Goal: Transaction & Acquisition: Purchase product/service

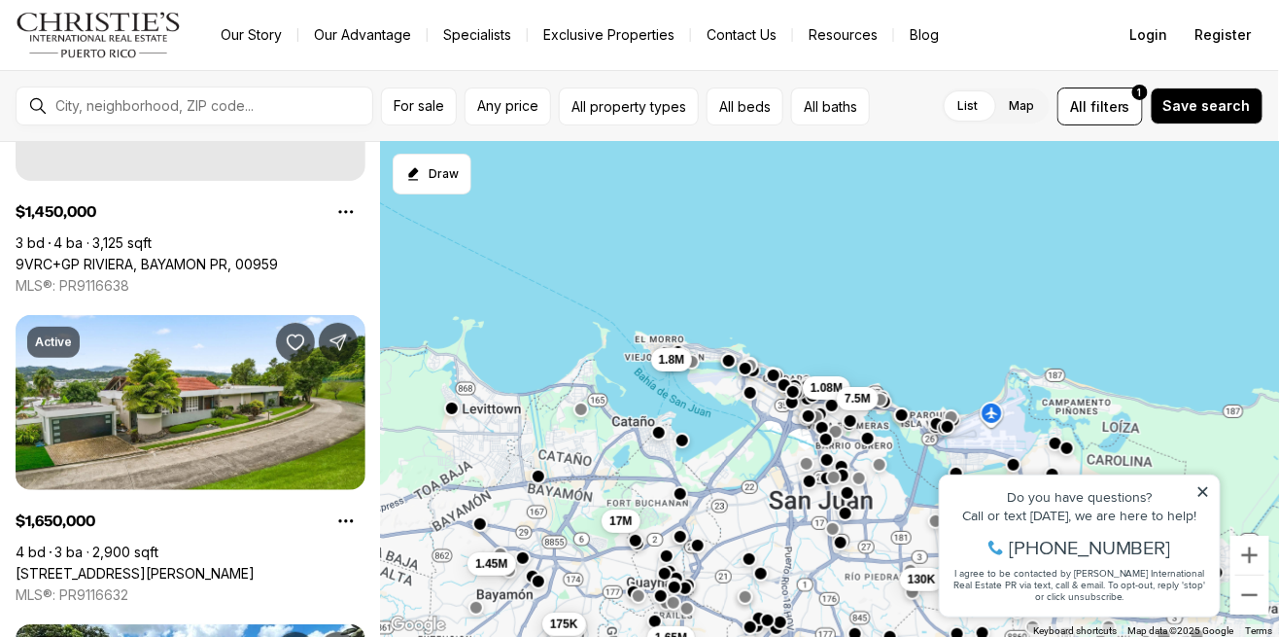
scroll to position [213, 0]
click at [1119, 121] on button "All filters 1" at bounding box center [1100, 106] width 86 height 38
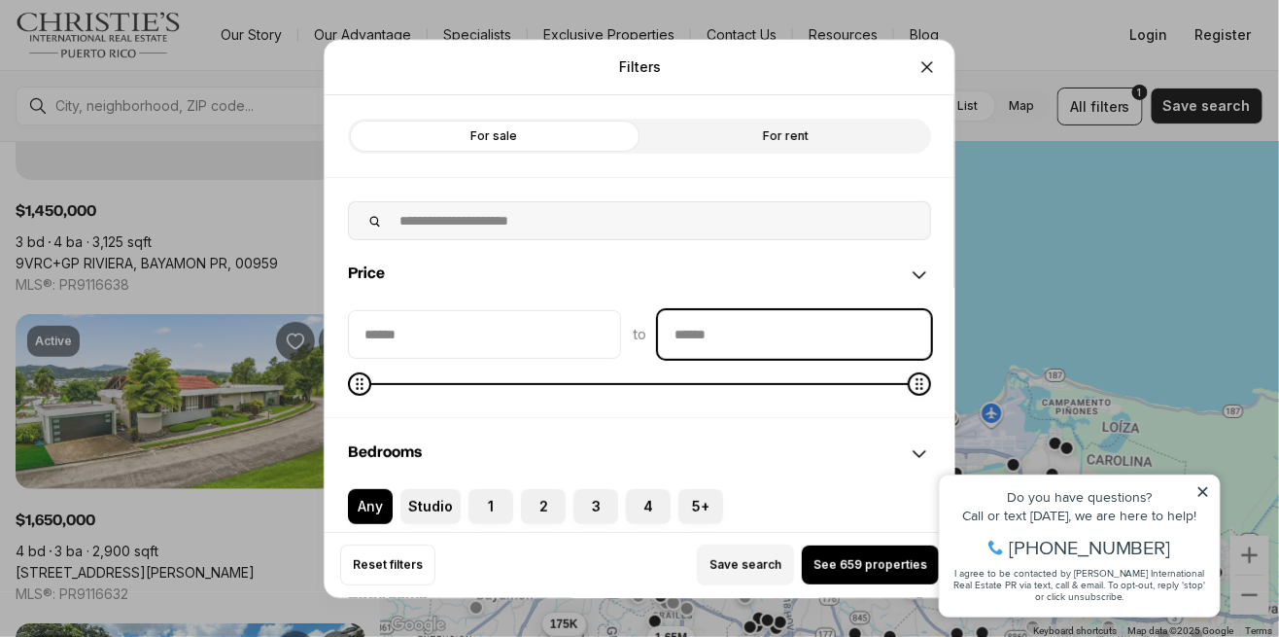
click at [709, 311] on input "priceMax" at bounding box center [794, 334] width 271 height 47
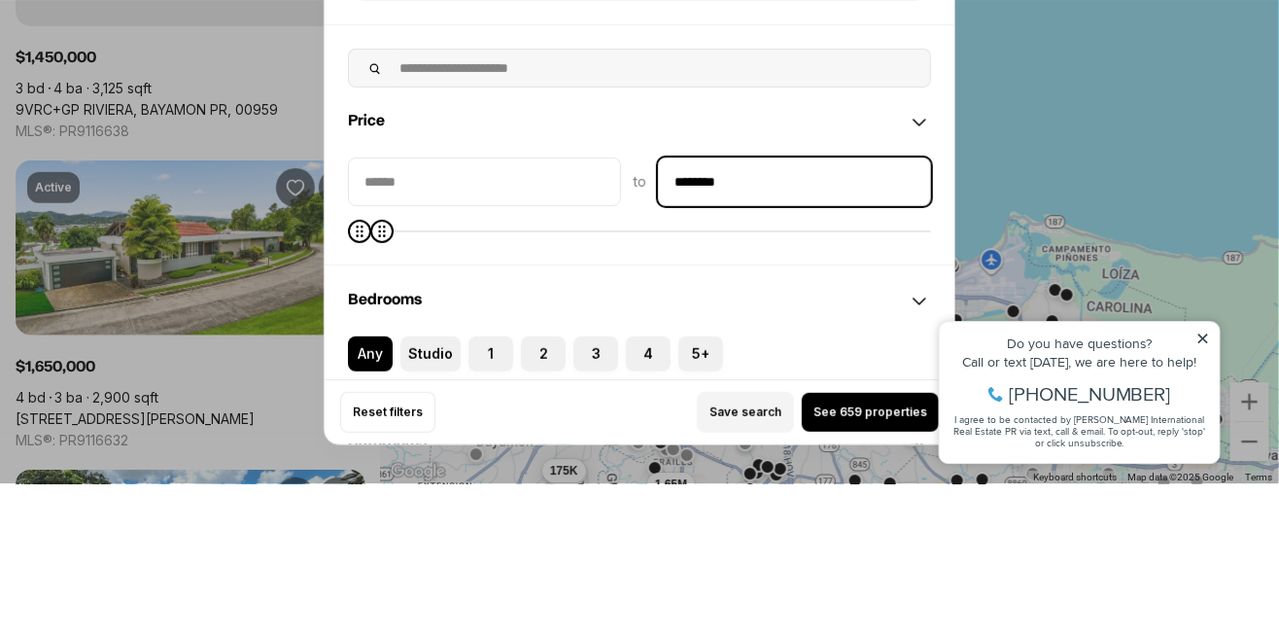
type input "********"
click at [456, 311] on input "priceMin" at bounding box center [484, 334] width 271 height 47
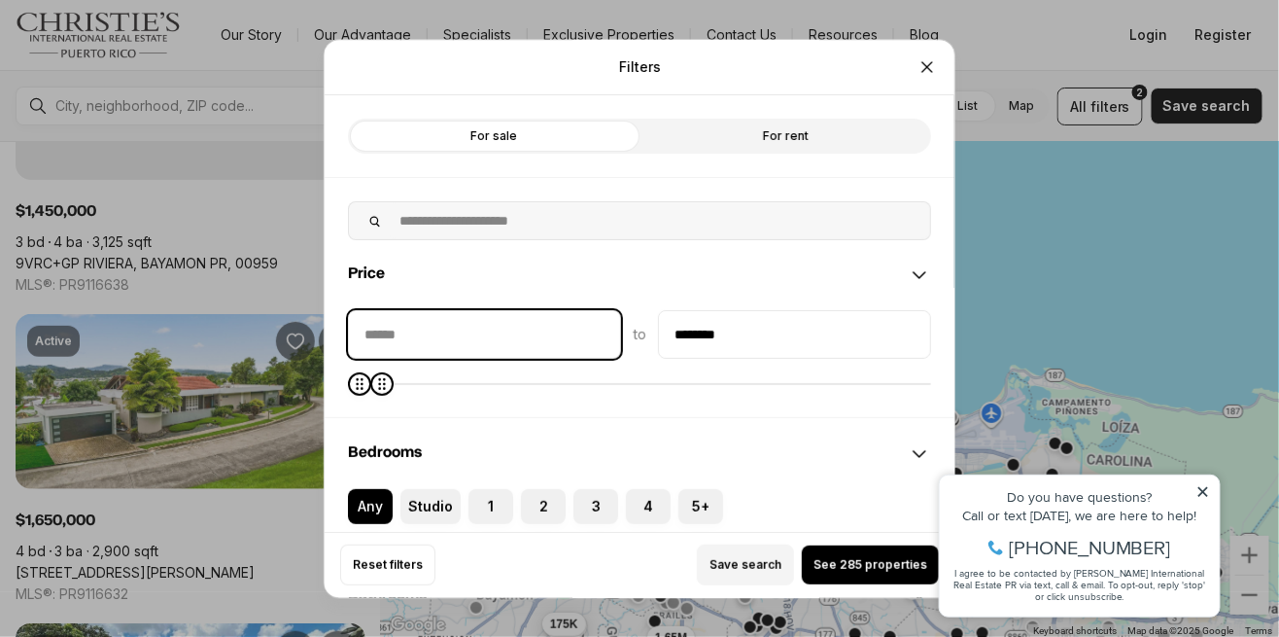
click at [440, 311] on input "priceMin" at bounding box center [484, 334] width 271 height 47
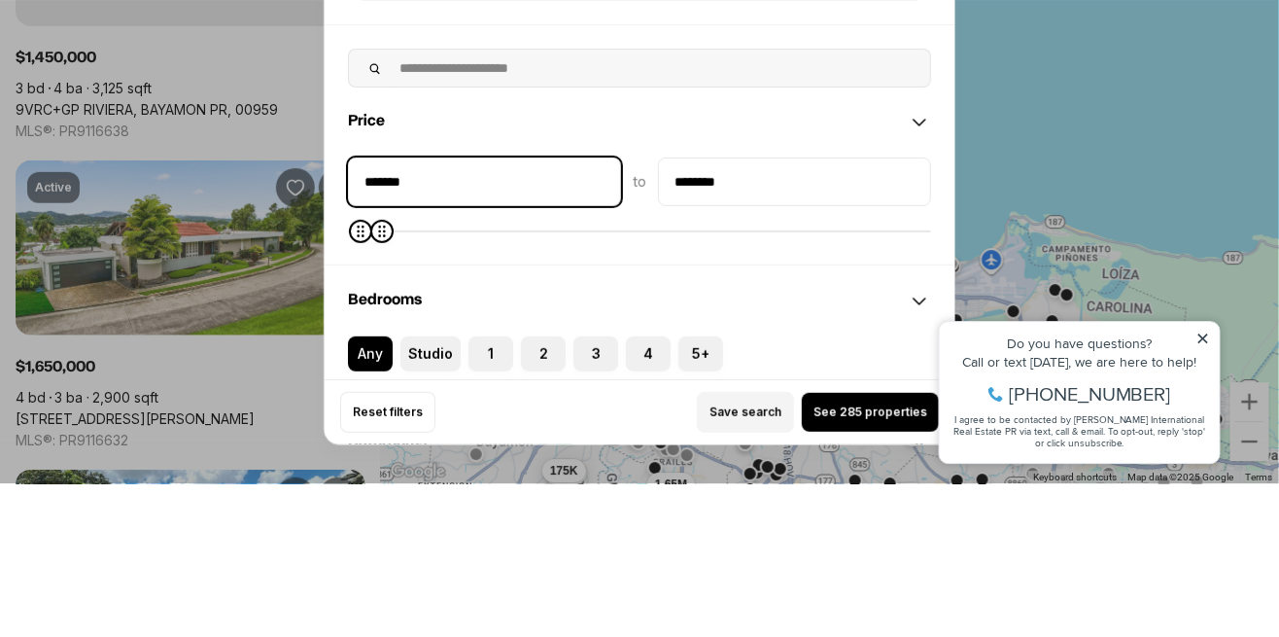
type input "********"
click at [1007, 331] on div "Filters Refine your search with more filters For sale For rent Price ******** t…" at bounding box center [639, 318] width 1279 height 637
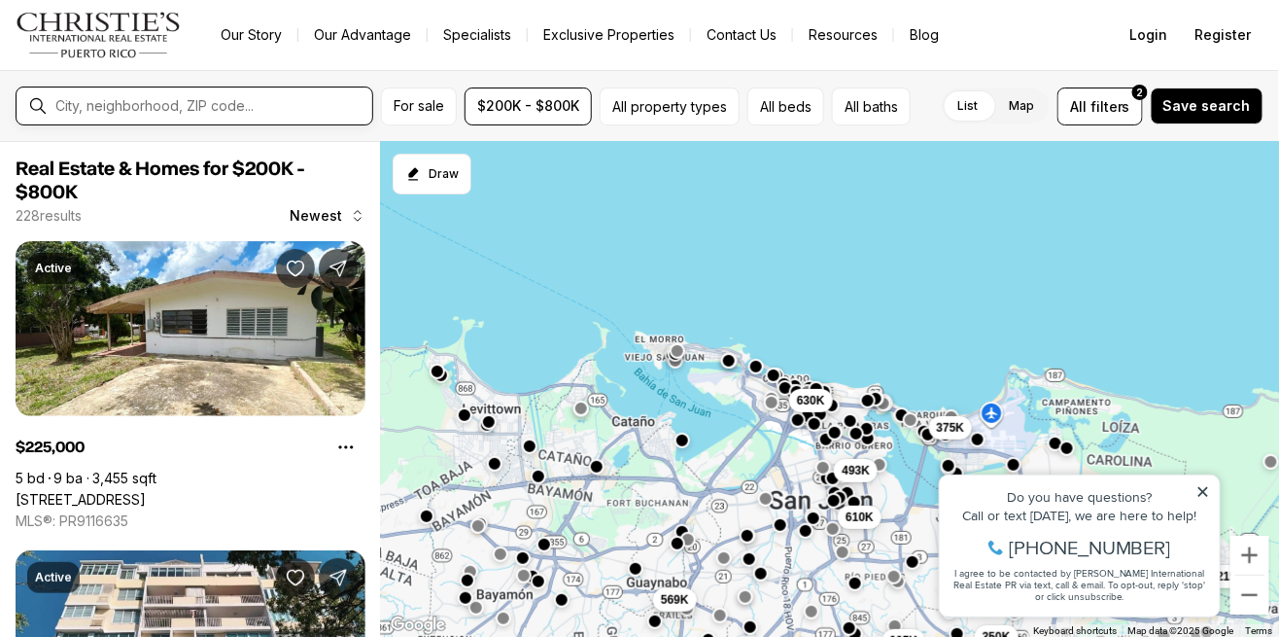
click at [101, 106] on input "text" at bounding box center [209, 106] width 309 height 16
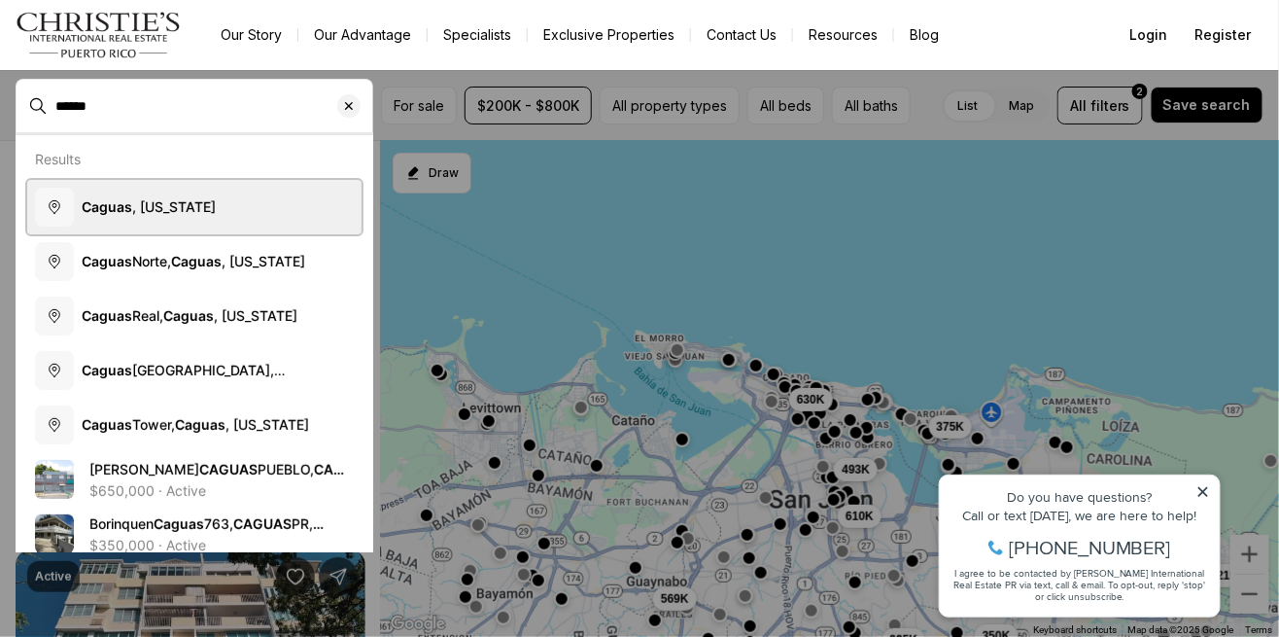
click at [121, 206] on b "Caguas" at bounding box center [107, 206] width 51 height 17
type input "**********"
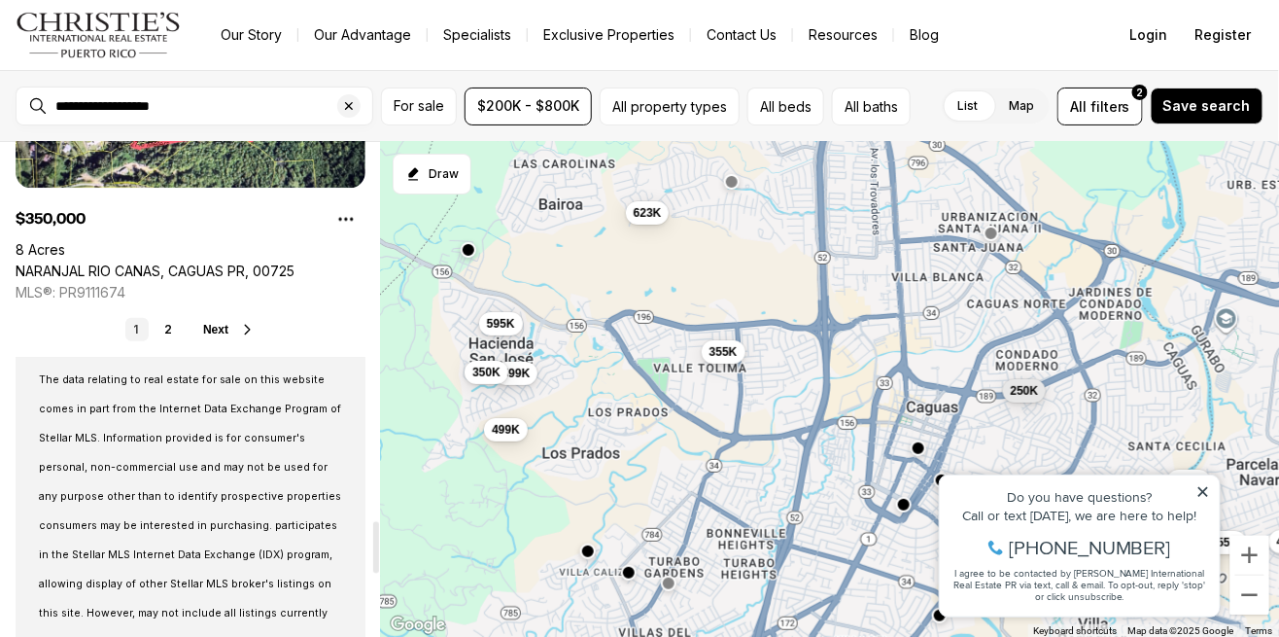
scroll to position [3626, 0]
click at [240, 331] on icon at bounding box center [248, 332] width 16 height 16
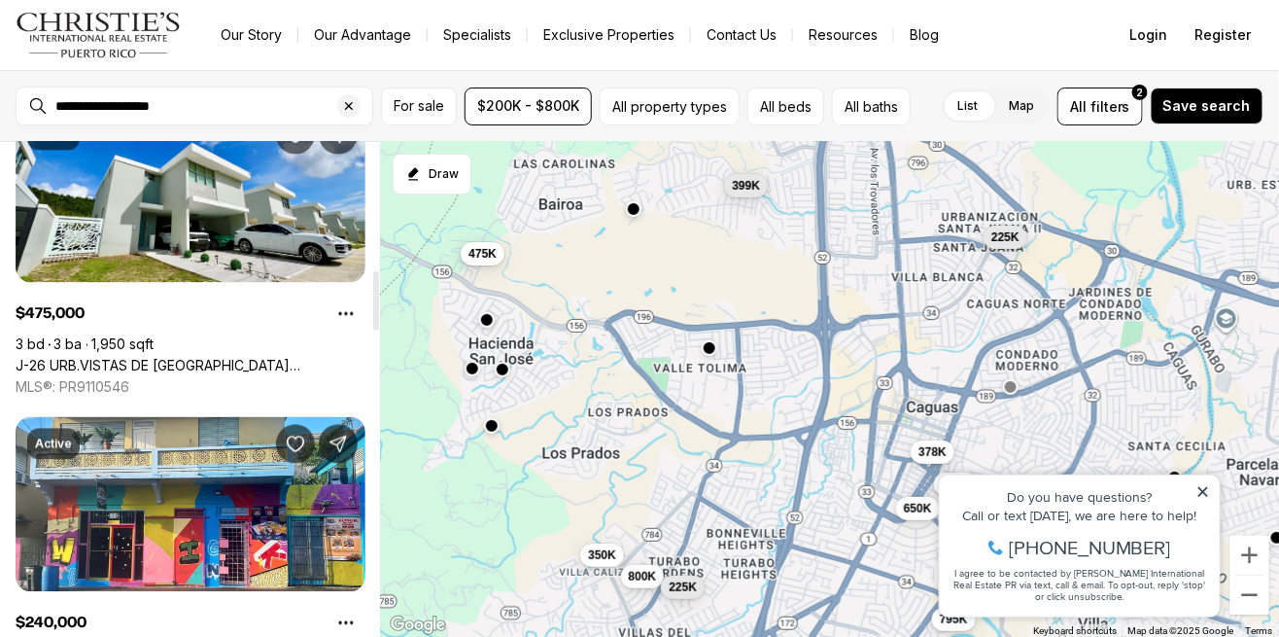
scroll to position [1063, 0]
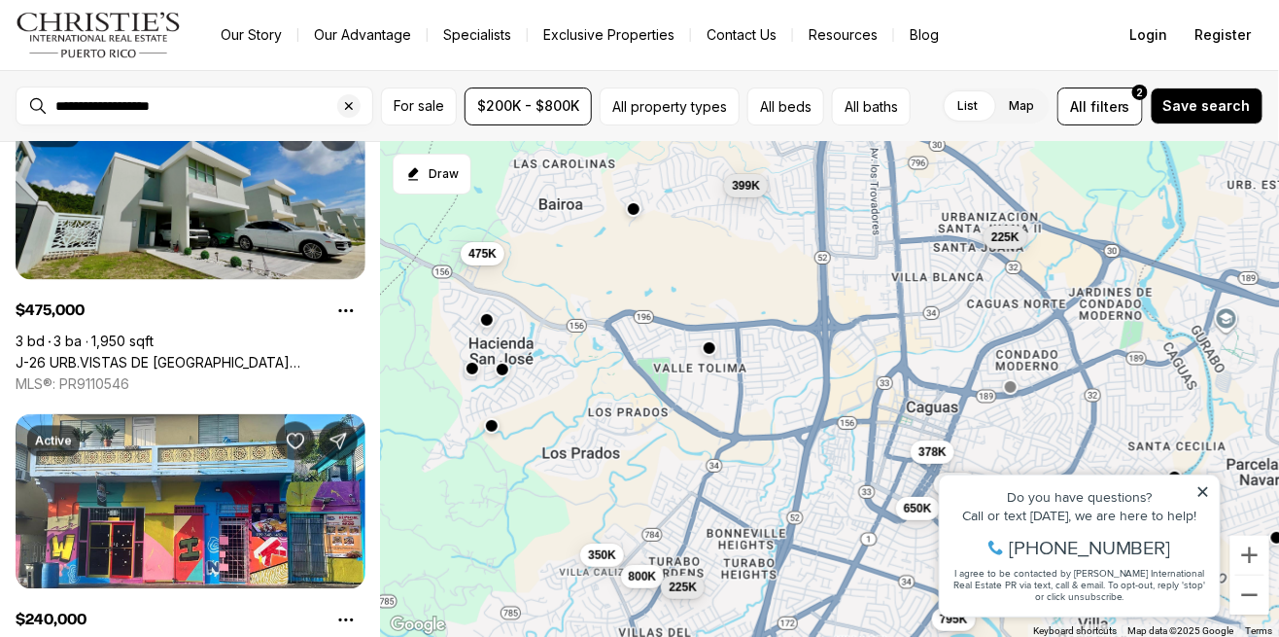
click at [110, 355] on link "J-26 URB.VISTAS DE [GEOGRAPHIC_DATA][PERSON_NAME], CAGUAS PR, 00725" at bounding box center [191, 363] width 350 height 17
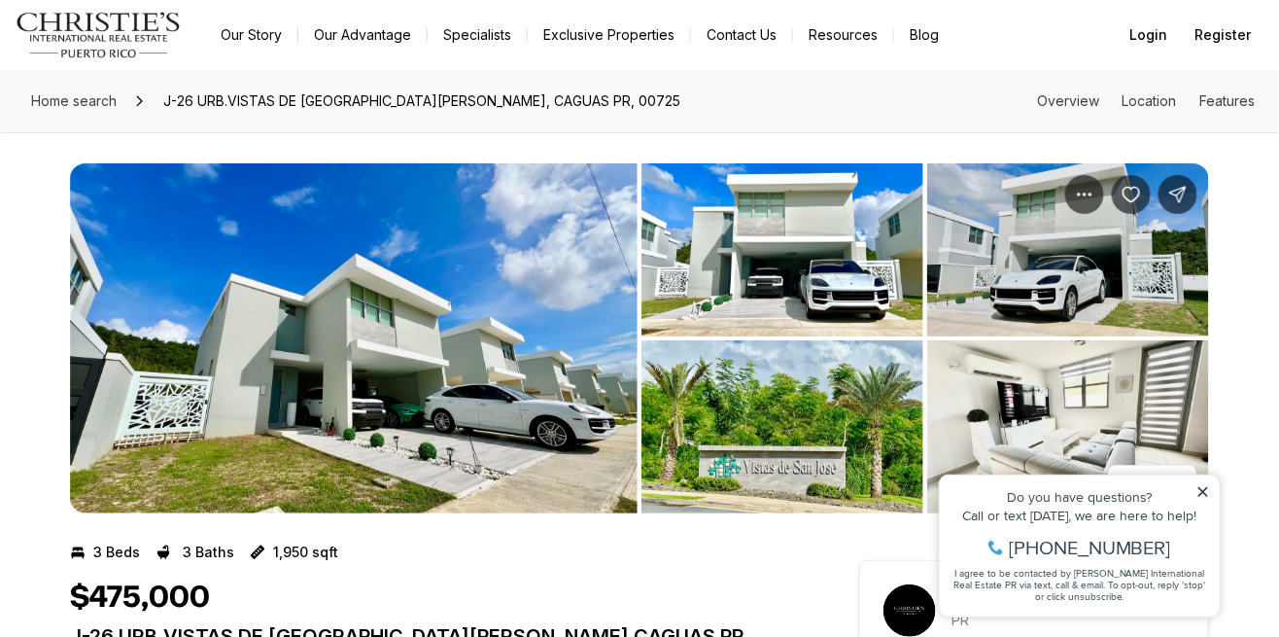
click at [246, 390] on img "View image gallery" at bounding box center [354, 338] width 568 height 350
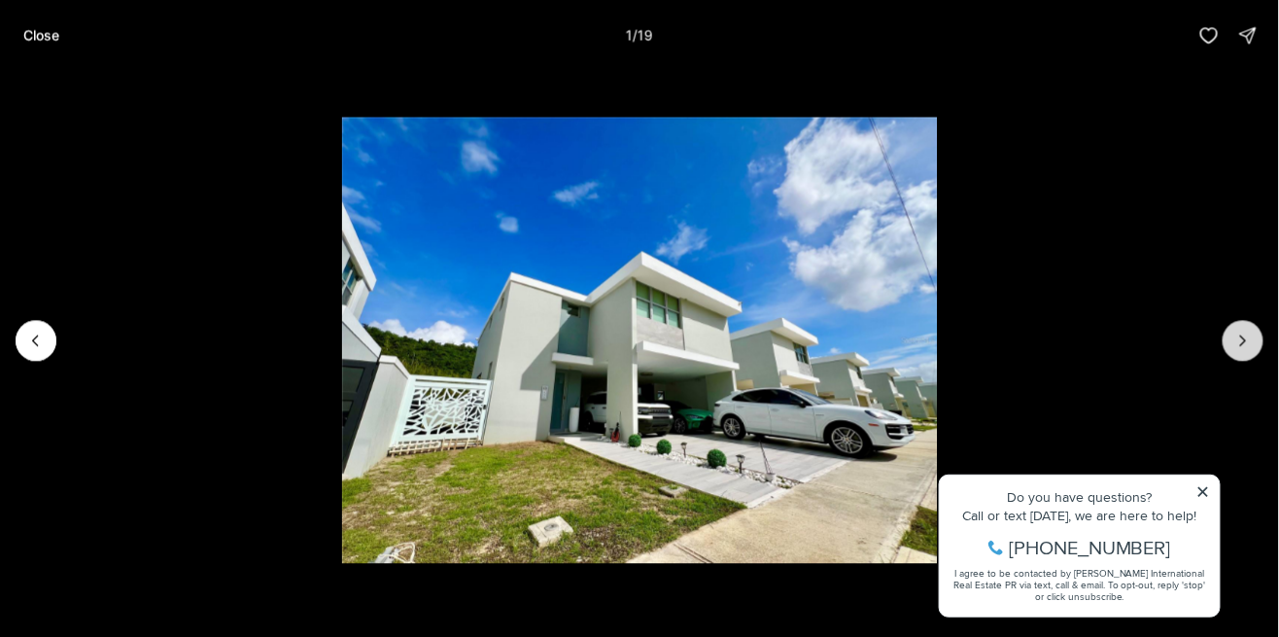
click at [1248, 344] on icon "Next slide" at bounding box center [1242, 339] width 19 height 19
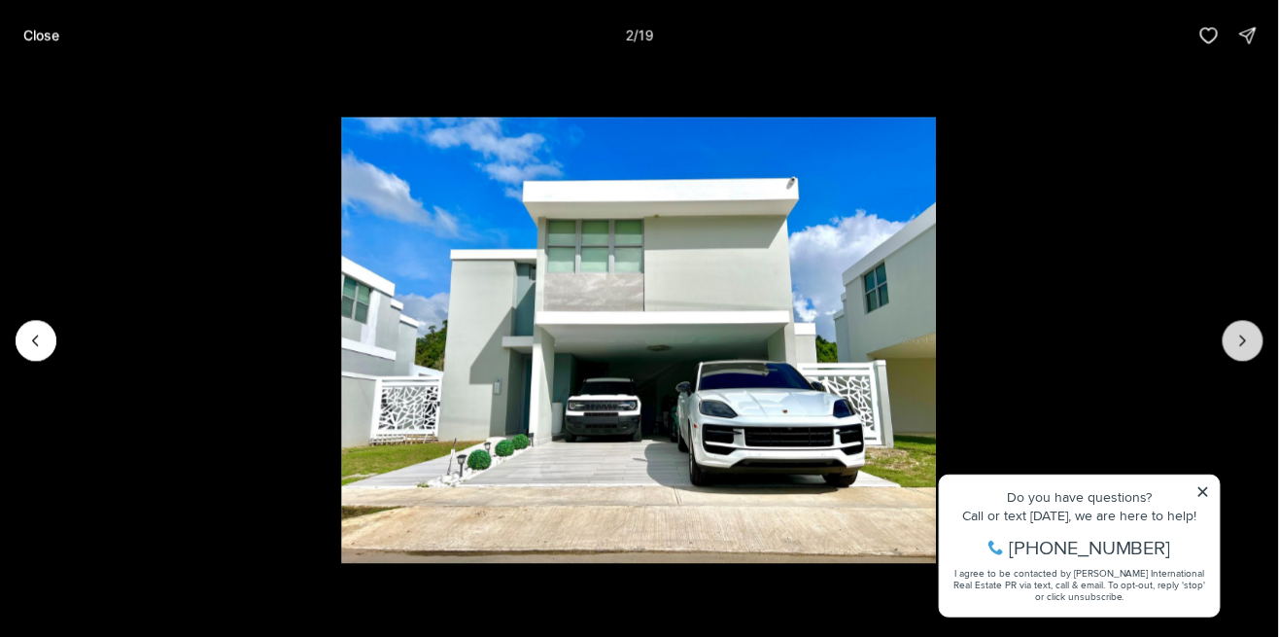
click at [1244, 344] on icon "Next slide" at bounding box center [1242, 339] width 19 height 19
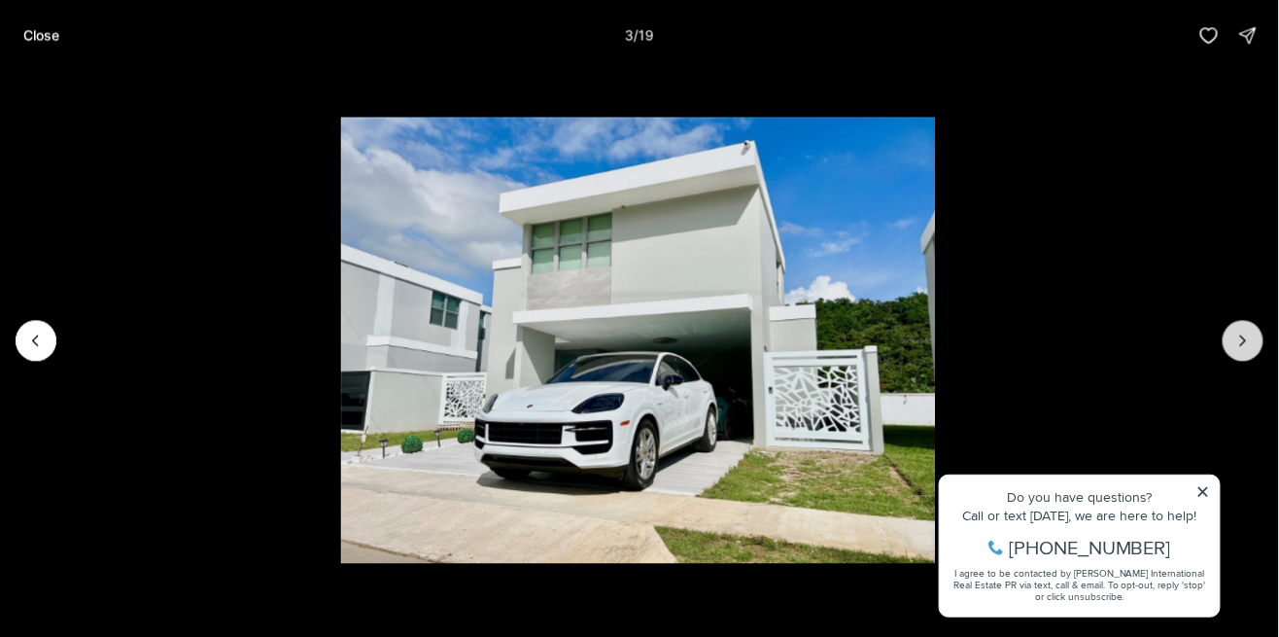
click at [1244, 344] on icon "Next slide" at bounding box center [1242, 339] width 19 height 19
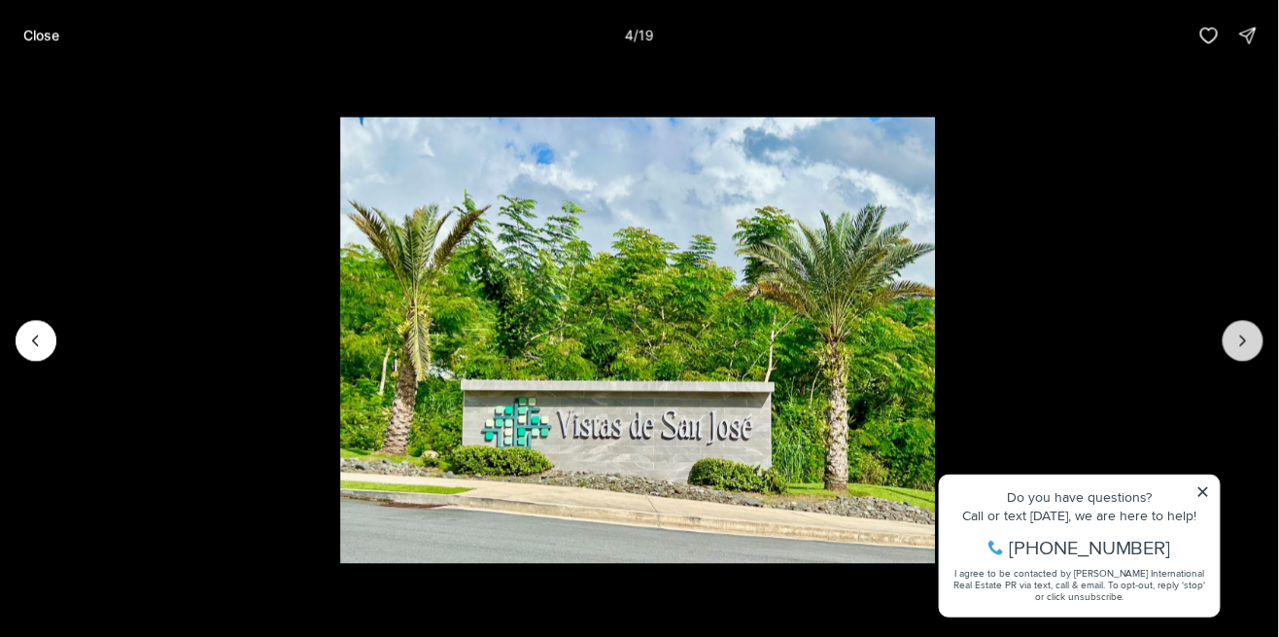
click at [1240, 354] on button "Next slide" at bounding box center [1243, 340] width 41 height 41
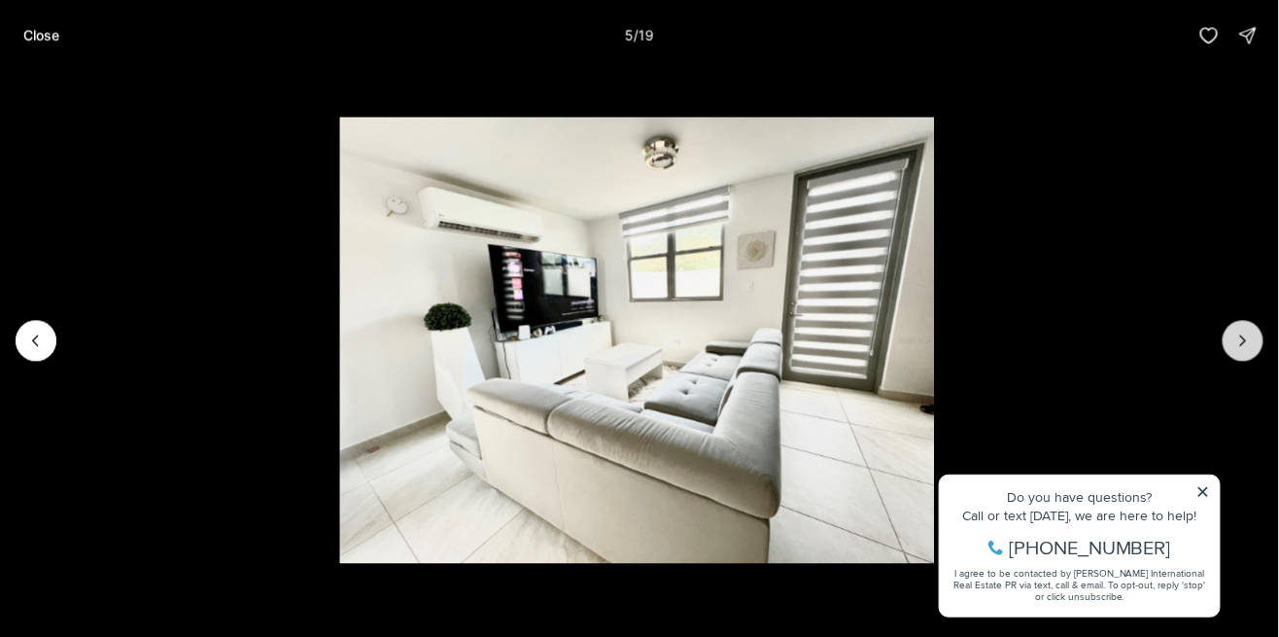
click at [1240, 354] on button "Next slide" at bounding box center [1243, 340] width 41 height 41
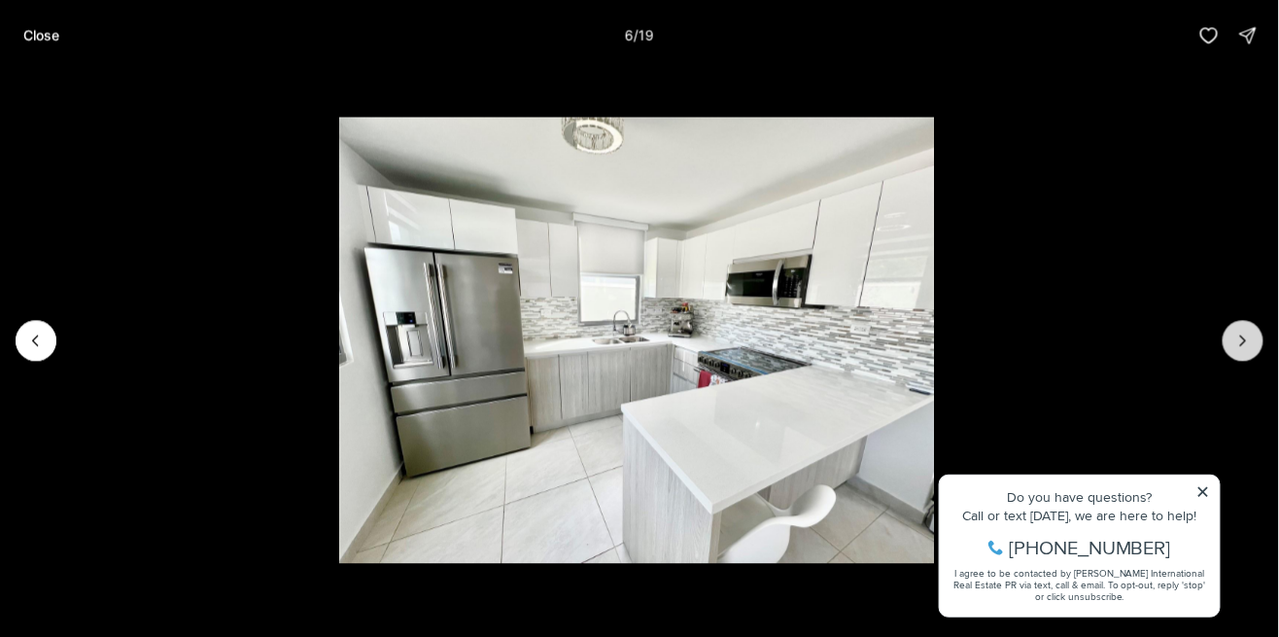
click at [1244, 341] on icon "Next slide" at bounding box center [1243, 340] width 5 height 10
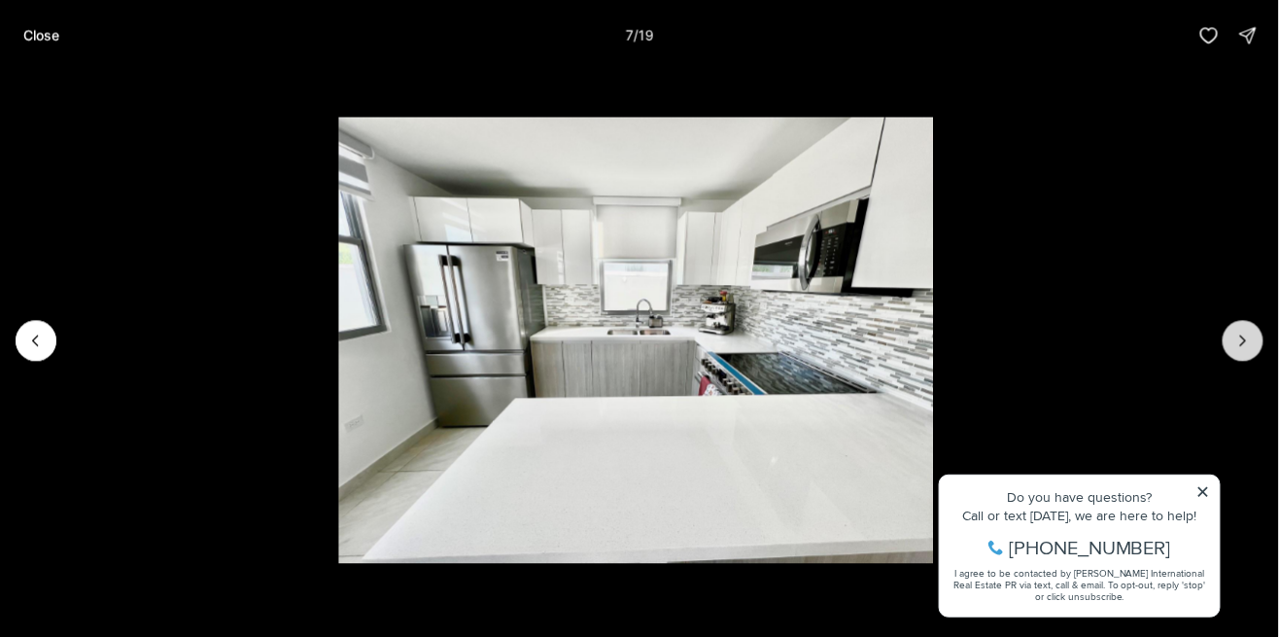
click at [1244, 341] on icon "Next slide" at bounding box center [1243, 340] width 5 height 10
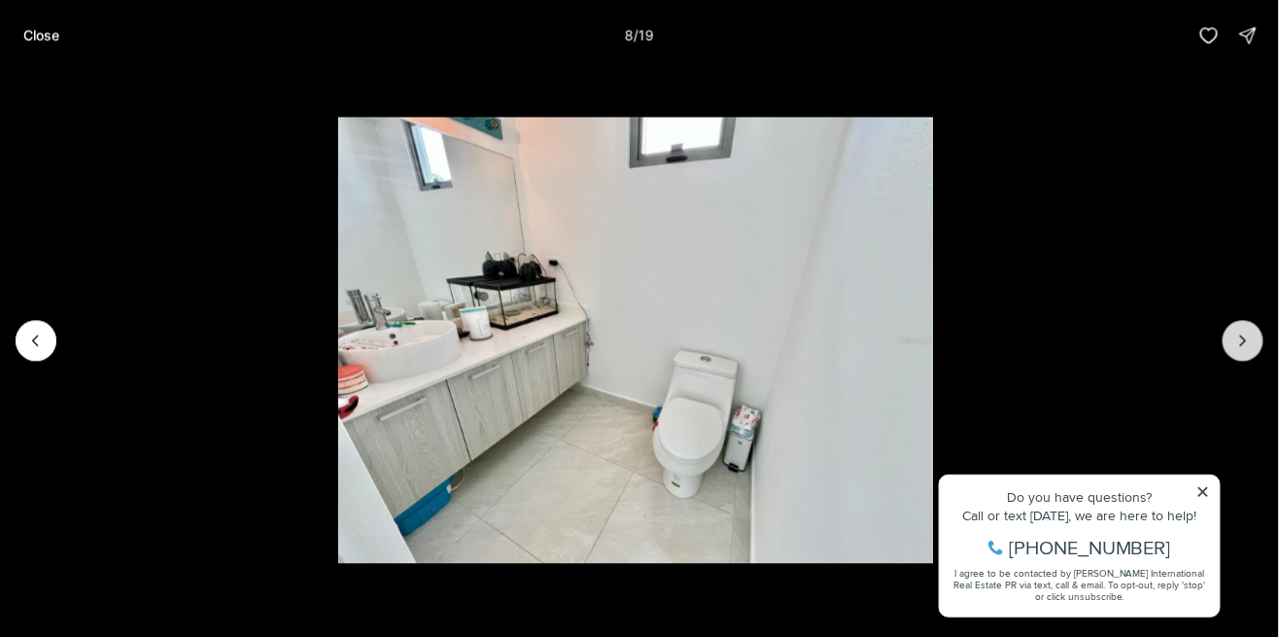
click at [1244, 341] on icon "Next slide" at bounding box center [1243, 340] width 5 height 10
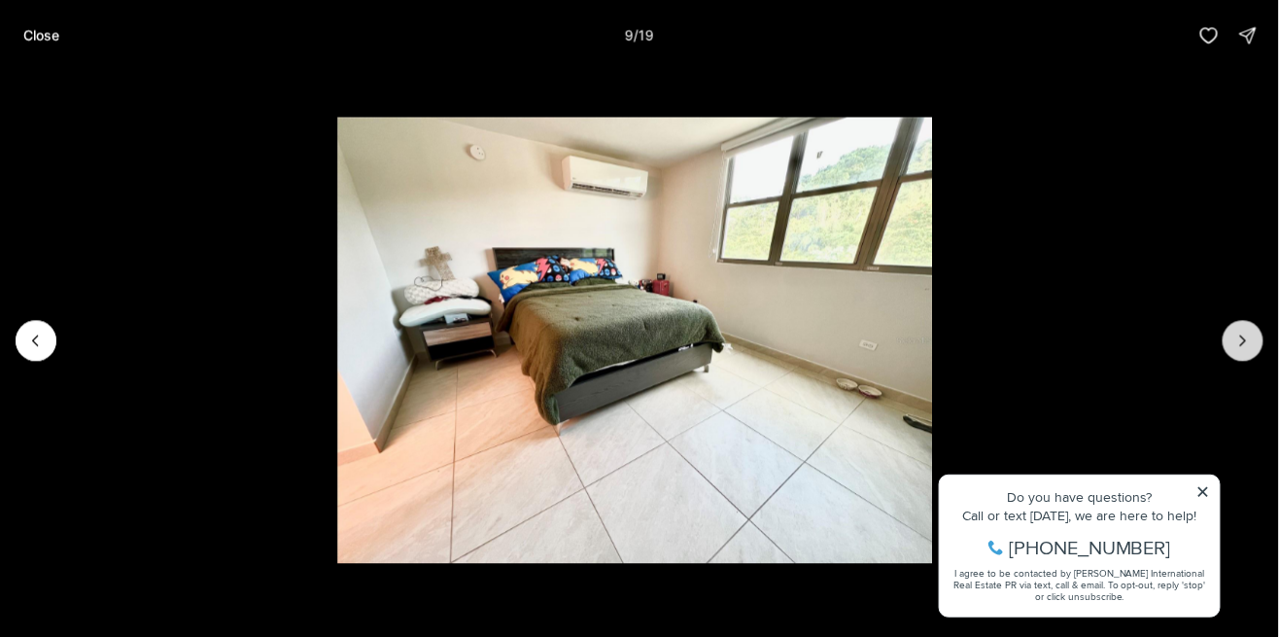
click at [1244, 341] on icon "Next slide" at bounding box center [1243, 340] width 5 height 10
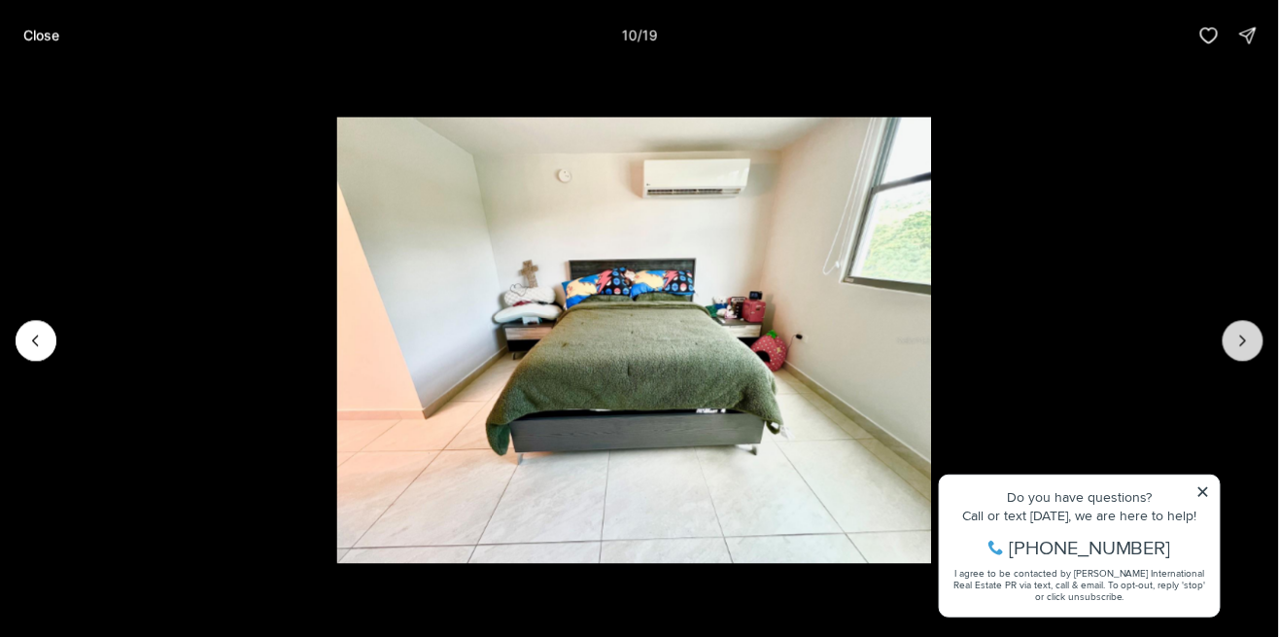
click at [1244, 341] on icon "Next slide" at bounding box center [1243, 340] width 5 height 10
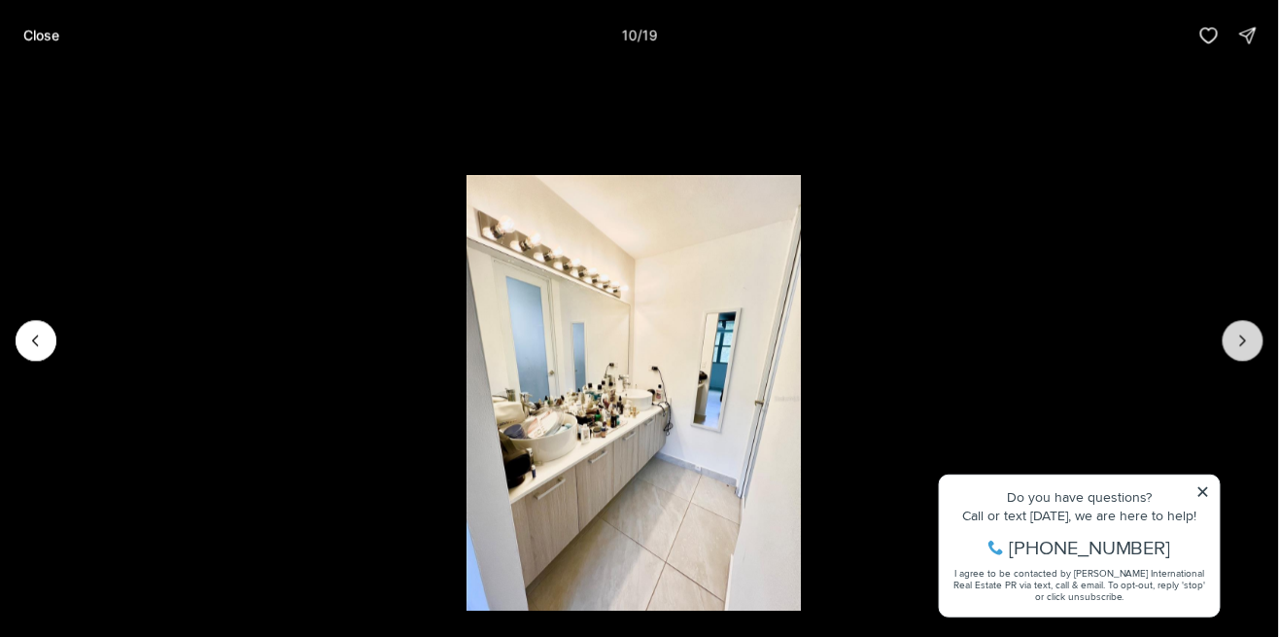
click at [1244, 341] on icon "Next slide" at bounding box center [1243, 340] width 5 height 10
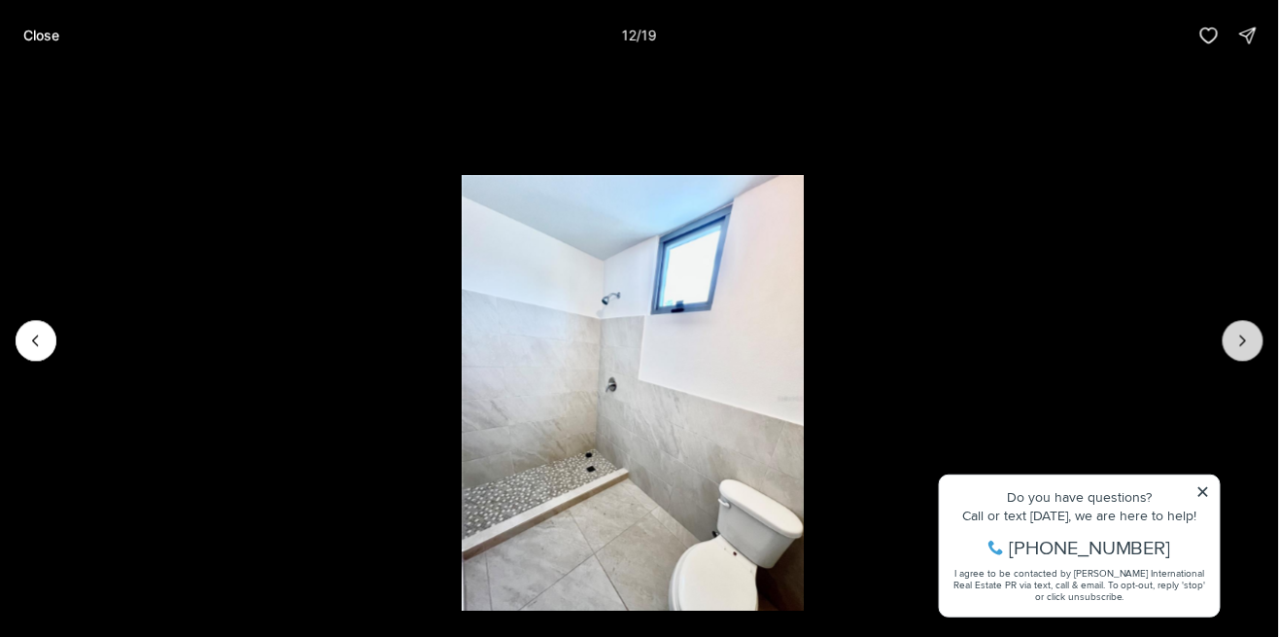
click at [1244, 341] on icon "Next slide" at bounding box center [1243, 340] width 5 height 10
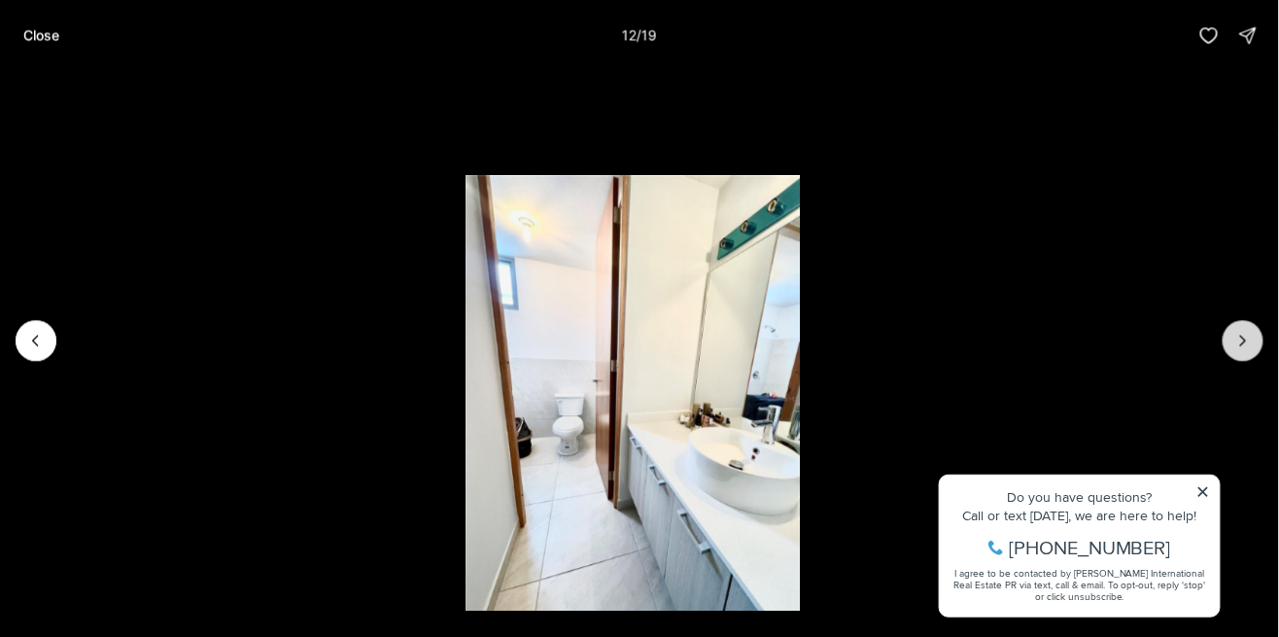
click at [1253, 343] on icon "Next slide" at bounding box center [1242, 339] width 19 height 19
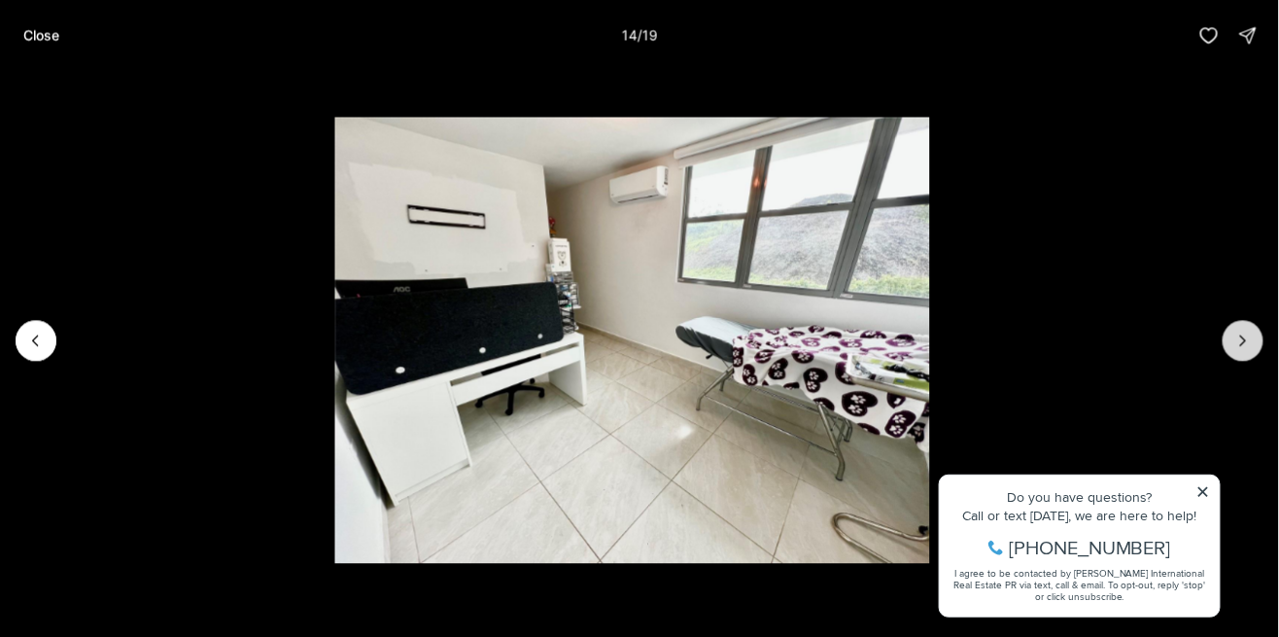
click at [1250, 354] on button "Next slide" at bounding box center [1243, 340] width 41 height 41
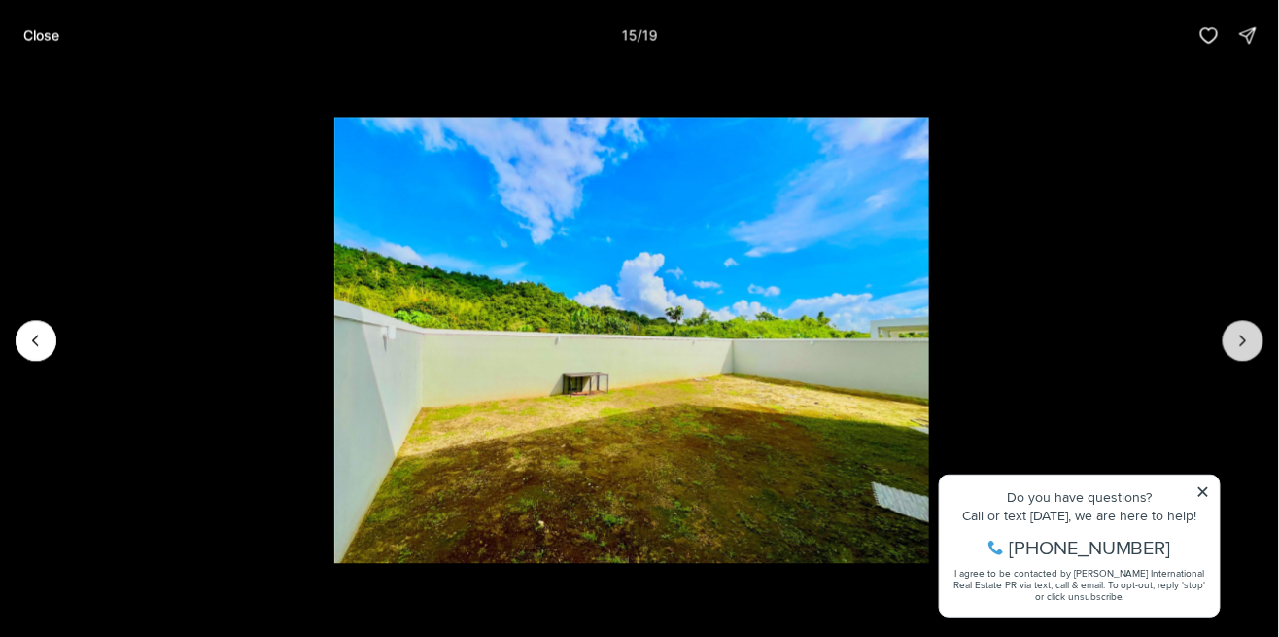
click at [1253, 346] on icon "Next slide" at bounding box center [1242, 339] width 19 height 19
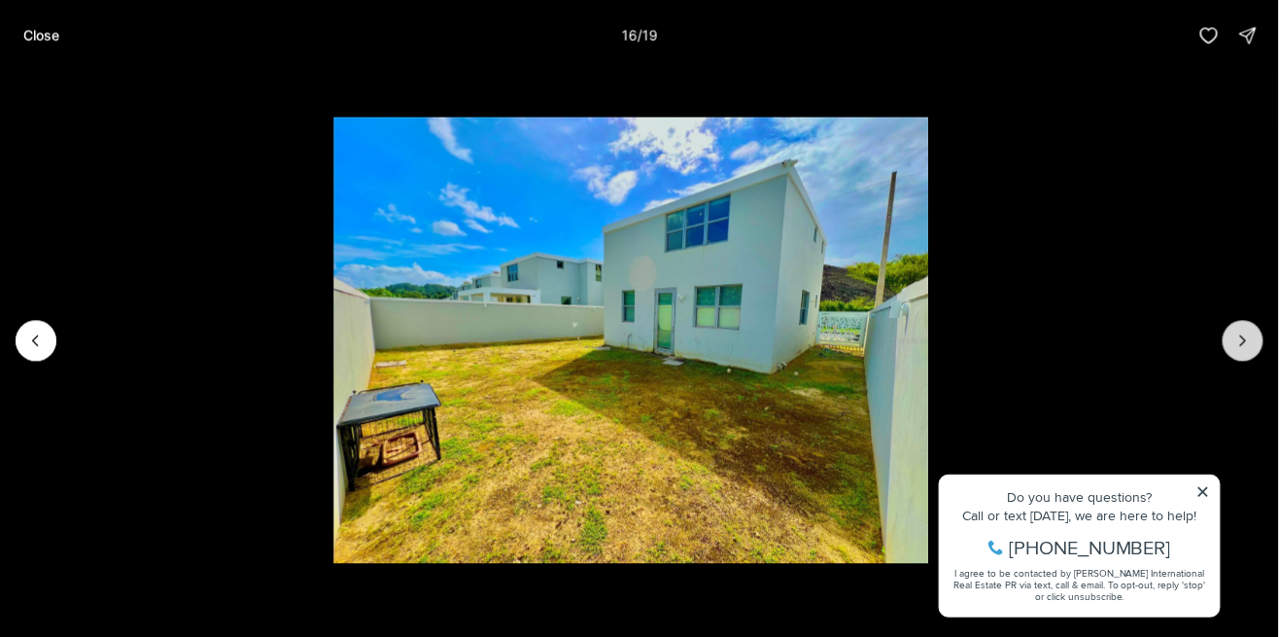
click at [1249, 342] on icon "Next slide" at bounding box center [1242, 339] width 19 height 19
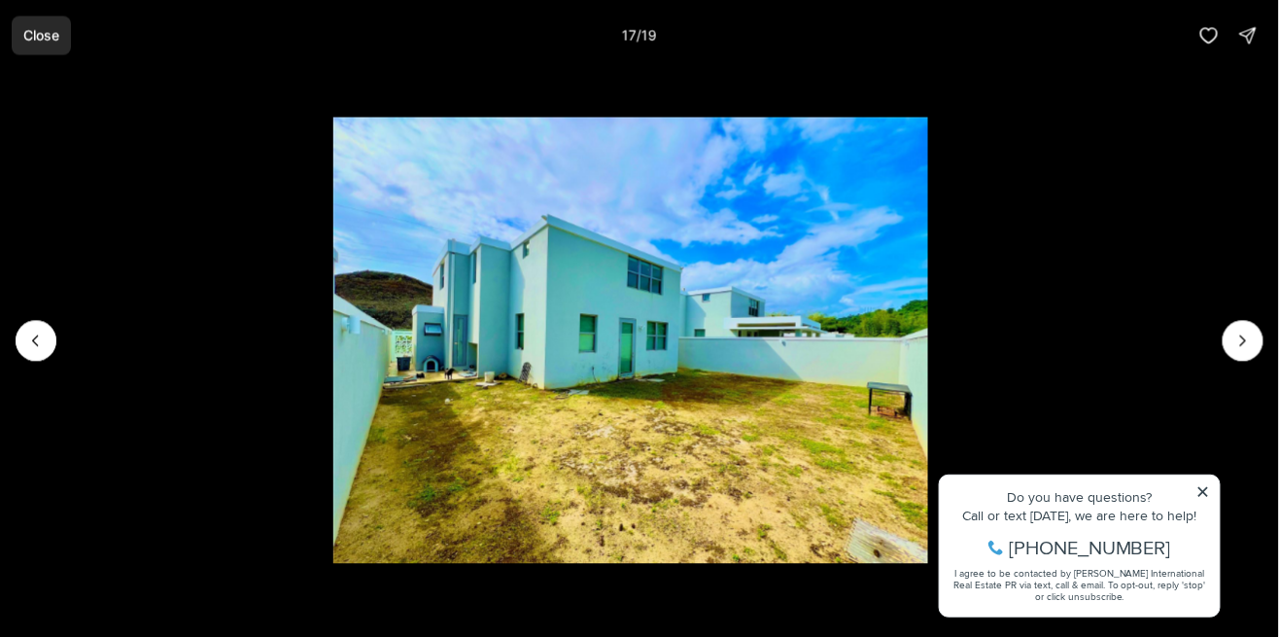
click at [52, 53] on button "Close" at bounding box center [41, 35] width 59 height 39
